Goal: Task Accomplishment & Management: Manage account settings

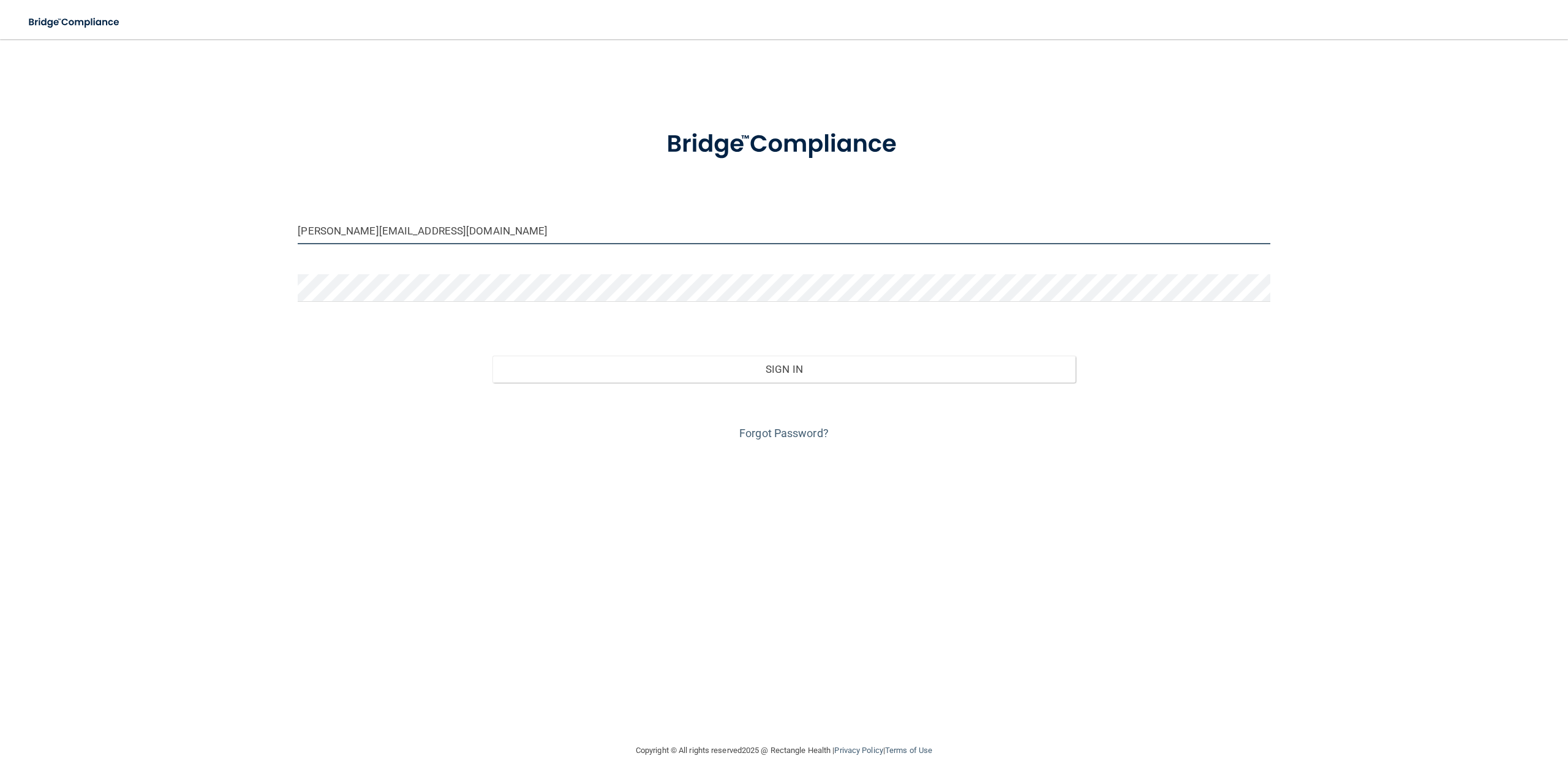
drag, startPoint x: 428, startPoint y: 231, endPoint x: 287, endPoint y: 225, distance: 141.1
click at [287, 225] on div "[PERSON_NAME][EMAIL_ADDRESS][DOMAIN_NAME] Invalid email/password. You don't hav…" at bounding box center [784, 391] width 1519 height 680
click at [474, 215] on form "[PERSON_NAME][EMAIL_ADDRESS][DOMAIN_NAME] Invalid email/password. You don't hav…" at bounding box center [784, 278] width 972 height 330
drag, startPoint x: 475, startPoint y: 234, endPoint x: 267, endPoint y: 213, distance: 209.1
click at [267, 213] on div "[PERSON_NAME][EMAIL_ADDRESS][DOMAIN_NAME] Invalid email/password. You don't hav…" at bounding box center [784, 391] width 1519 height 680
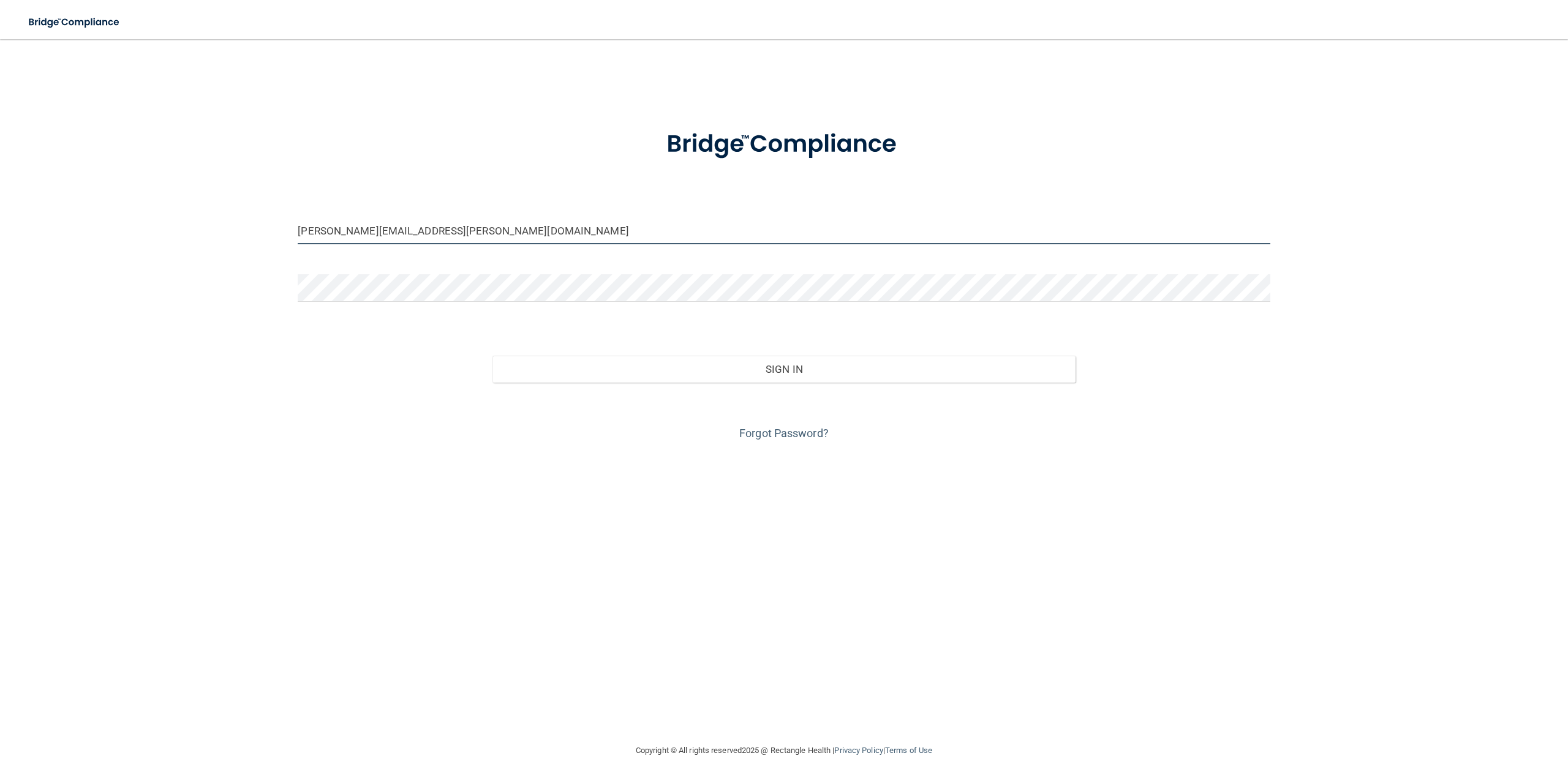
type input "[PERSON_NAME][EMAIL_ADDRESS][PERSON_NAME][DOMAIN_NAME]"
click at [492, 356] on button "Sign In" at bounding box center [784, 369] width 583 height 27
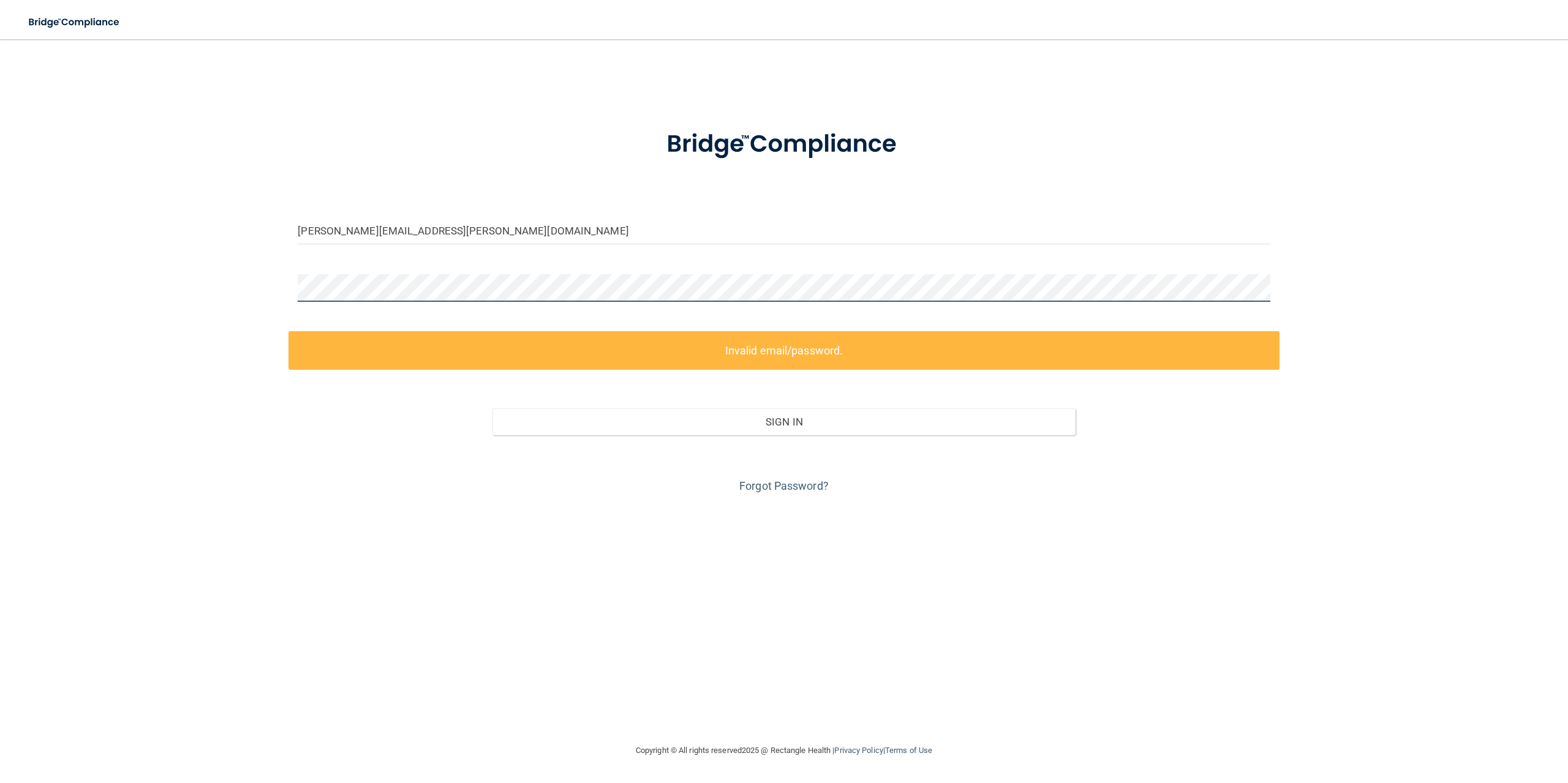
click at [276, 272] on div "[PERSON_NAME][EMAIL_ADDRESS][PERSON_NAME][DOMAIN_NAME] Invalid email/password. …" at bounding box center [784, 391] width 1519 height 680
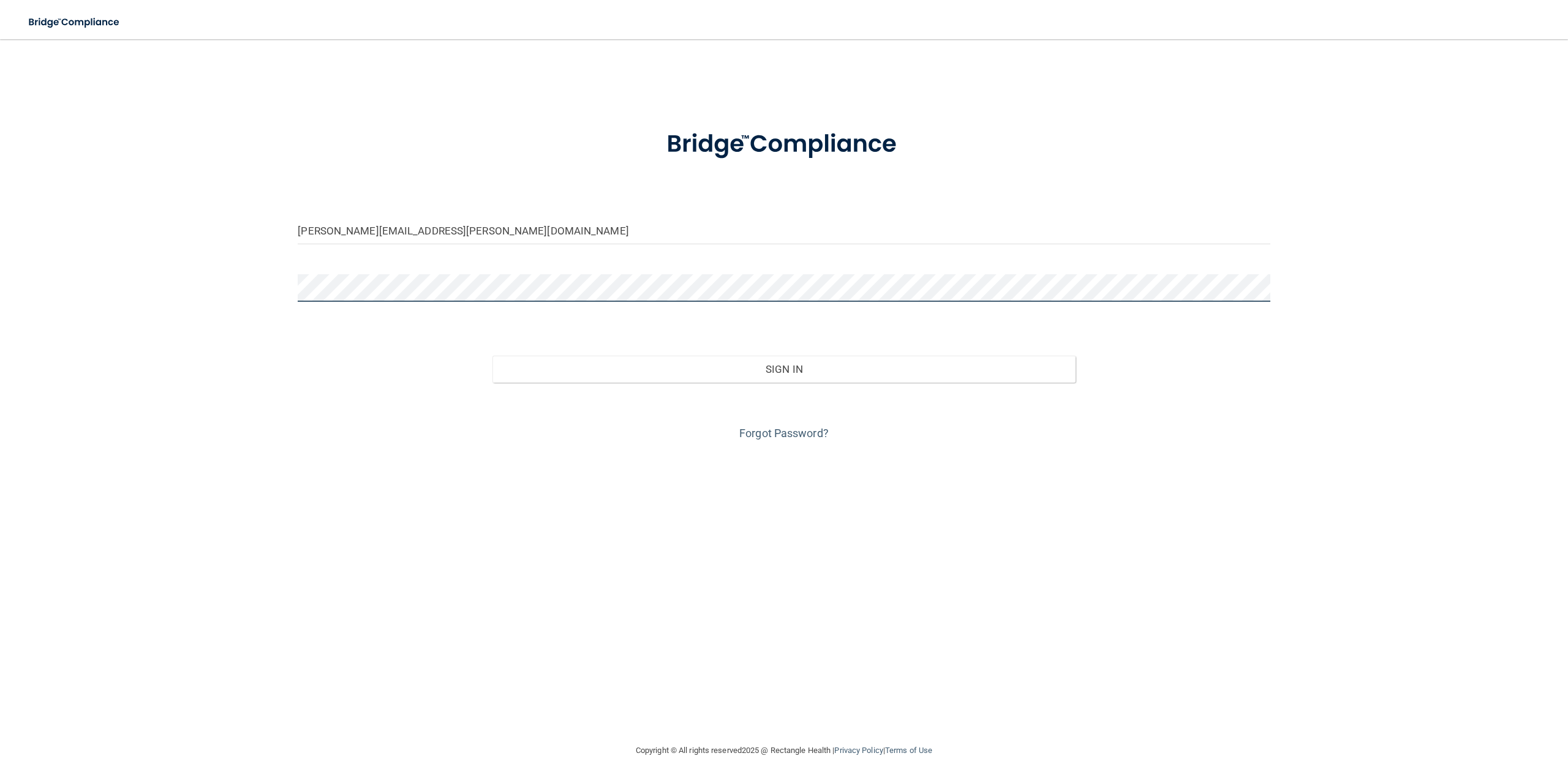
click at [492, 356] on button "Sign In" at bounding box center [784, 369] width 583 height 27
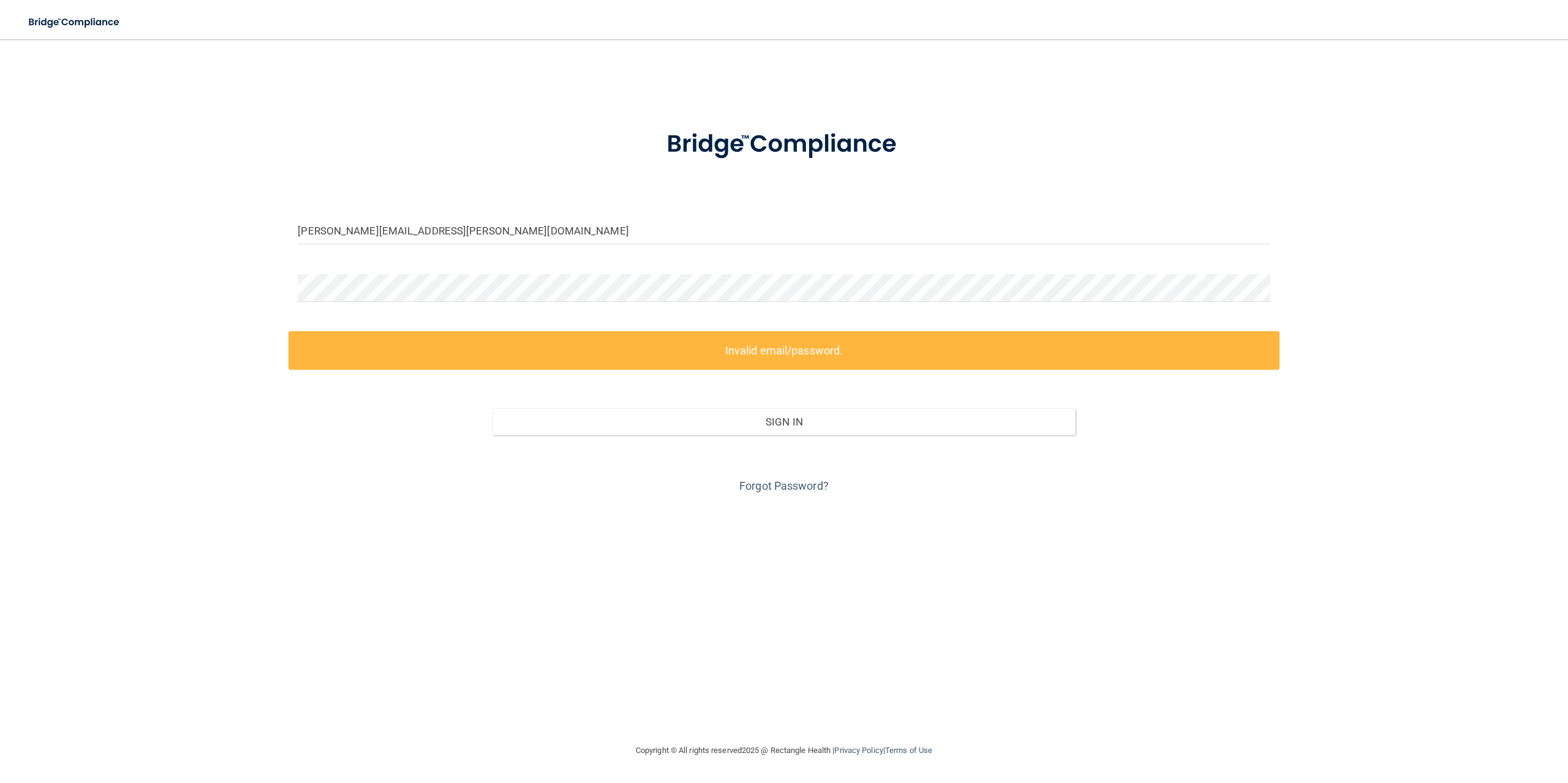
drag, startPoint x: 775, startPoint y: 385, endPoint x: 775, endPoint y: 394, distance: 9.0
click at [775, 385] on div "Sign In" at bounding box center [784, 410] width 990 height 52
click at [783, 481] on link "Forgot Password?" at bounding box center [784, 486] width 89 height 13
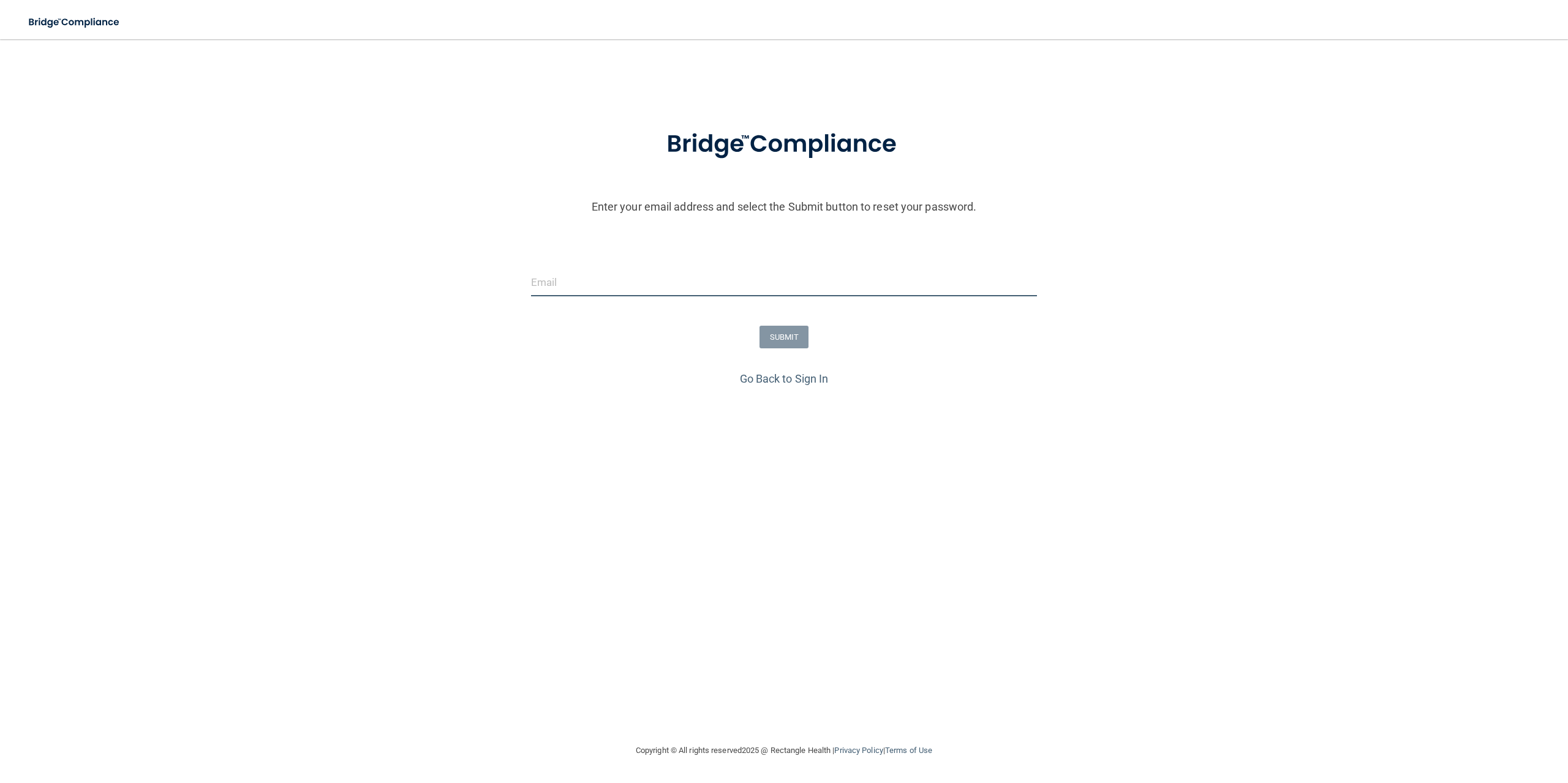
click at [651, 294] on input "email" at bounding box center [784, 283] width 506 height 28
type input "[PERSON_NAME][EMAIL_ADDRESS][PERSON_NAME][DOMAIN_NAME]"
click at [763, 344] on button "SUBMIT" at bounding box center [784, 337] width 50 height 22
